Goal: Download file/media

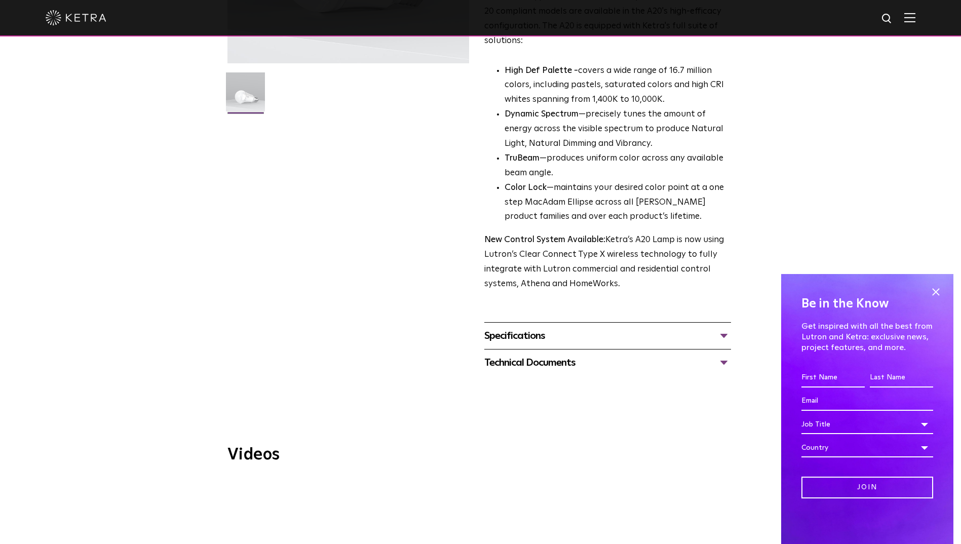
scroll to position [253, 0]
click at [717, 327] on div "Specifications" at bounding box center [607, 335] width 247 height 16
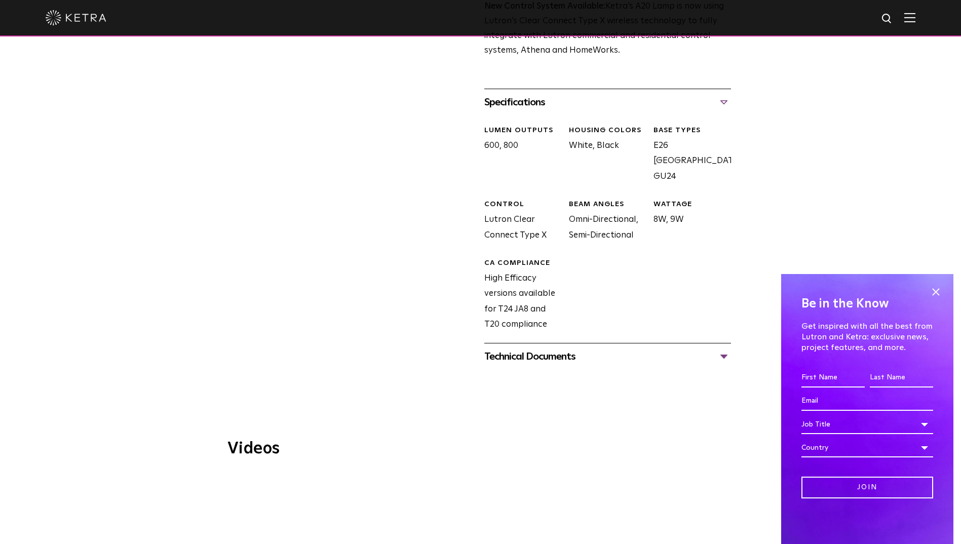
scroll to position [506, 0]
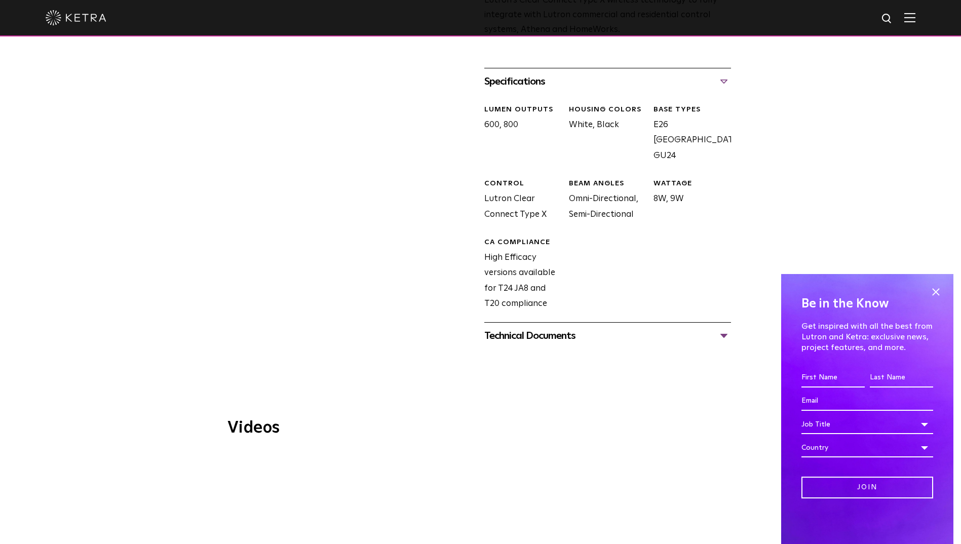
click at [721, 328] on div "Technical Documents" at bounding box center [607, 336] width 247 height 16
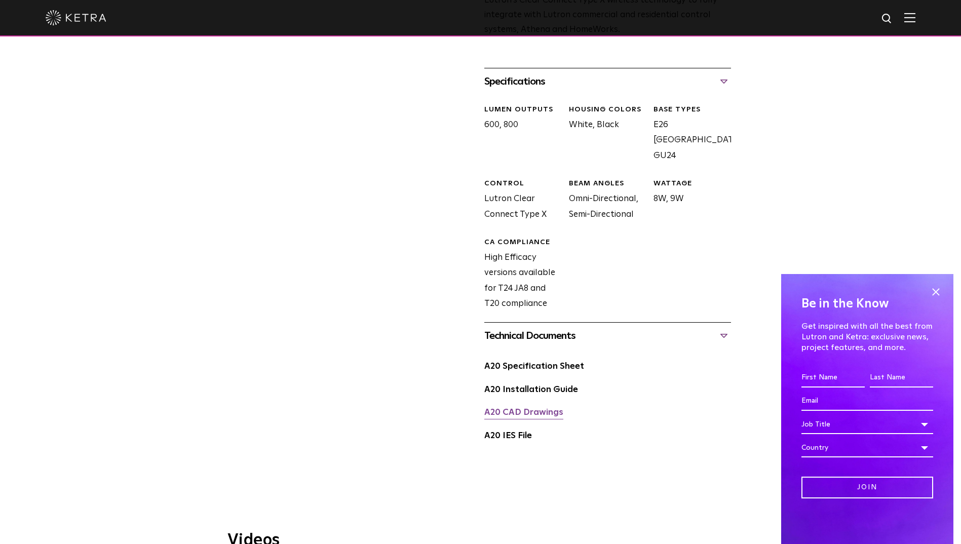
click at [534, 408] on link "A20 CAD Drawings" at bounding box center [523, 412] width 79 height 9
click at [523, 408] on link "A20 CAD Drawings" at bounding box center [523, 412] width 79 height 9
click at [564, 428] on div "A20 IES File" at bounding box center [607, 439] width 247 height 23
click at [543, 362] on link "A20 Specification Sheet" at bounding box center [534, 366] width 100 height 9
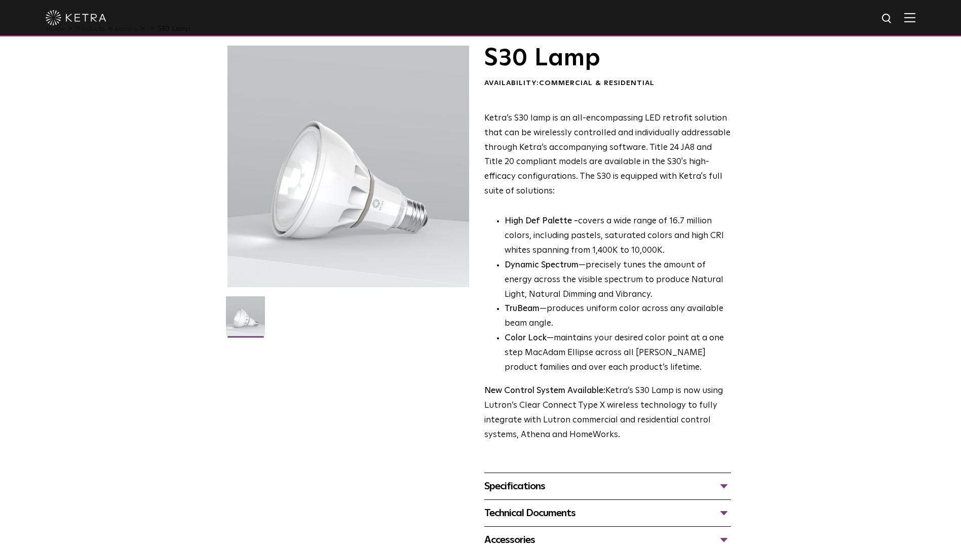
scroll to position [253, 0]
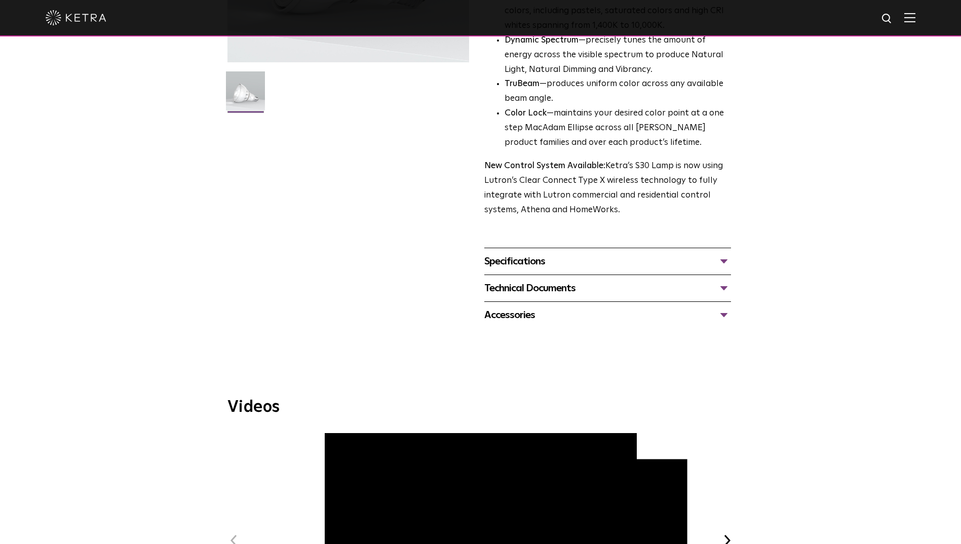
click at [722, 289] on div "Technical Documents" at bounding box center [607, 288] width 247 height 16
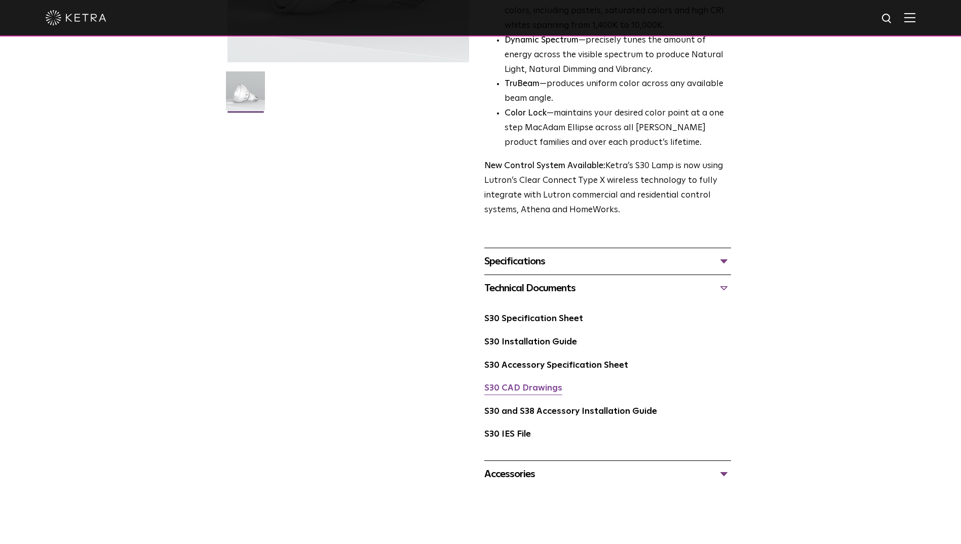
click at [518, 390] on link "S30 CAD Drawings" at bounding box center [523, 388] width 78 height 9
